Goal: Find specific page/section: Find specific page/section

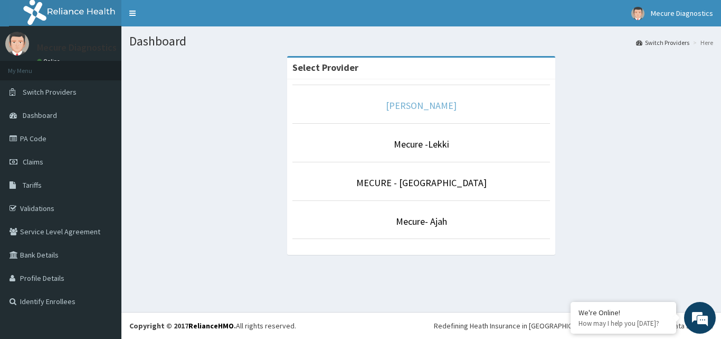
click at [434, 109] on link "[PERSON_NAME]" at bounding box center [421, 105] width 71 height 12
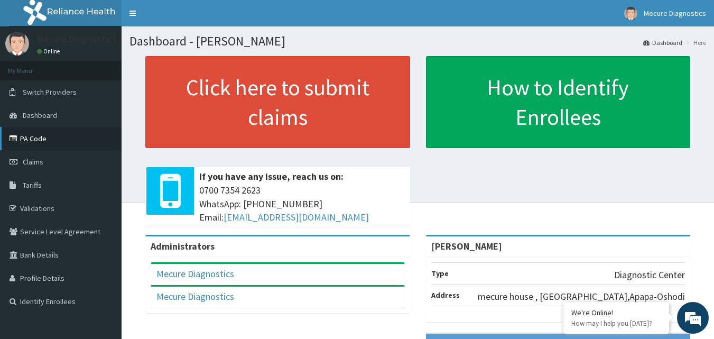
click at [43, 138] on link "PA Code" at bounding box center [60, 138] width 121 height 23
